Goal: Information Seeking & Learning: Find specific fact

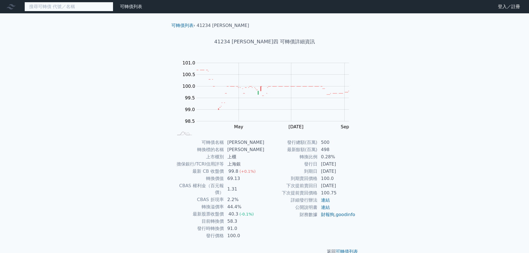
click at [81, 7] on input at bounding box center [68, 6] width 89 height 9
paste input "41235"
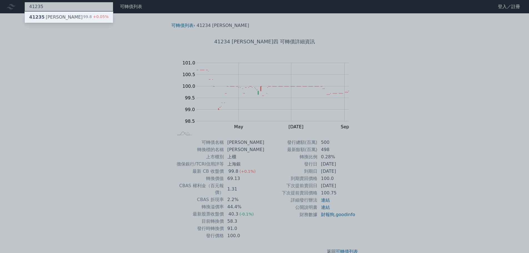
type input "41235"
click at [68, 16] on div "41235 [PERSON_NAME]五 99.8 +0.05%" at bounding box center [69, 17] width 88 height 11
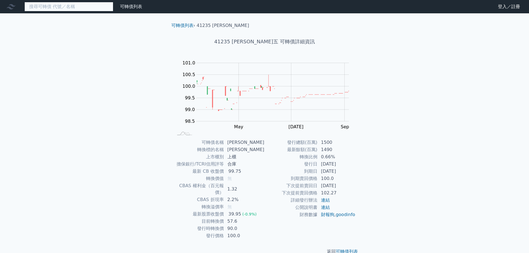
click at [63, 7] on input at bounding box center [68, 6] width 89 height 9
paste input "22313"
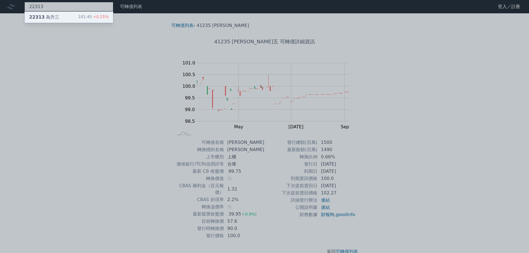
type input "22313"
click at [63, 16] on div "22313 為升三 101.45 +0.25%" at bounding box center [69, 17] width 88 height 11
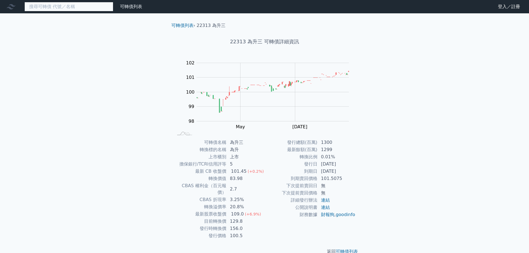
click at [67, 8] on input at bounding box center [68, 6] width 89 height 9
paste input "45553"
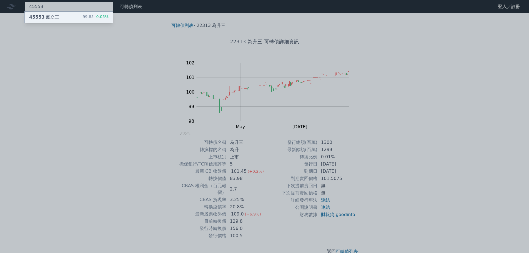
type input "45553"
click at [64, 20] on div "45553 氣立三 99.85 -0.05%" at bounding box center [69, 17] width 88 height 11
